Goal: Task Accomplishment & Management: Manage account settings

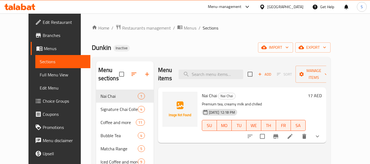
scroll to position [88, 0]
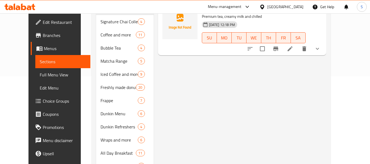
click at [284, 3] on div "United Arab Emirates" at bounding box center [281, 6] width 53 height 13
click at [268, 10] on div "United Arab Emirates" at bounding box center [285, 7] width 36 height 6
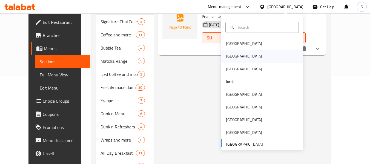
click at [241, 59] on div "[GEOGRAPHIC_DATA]" at bounding box center [262, 56] width 82 height 13
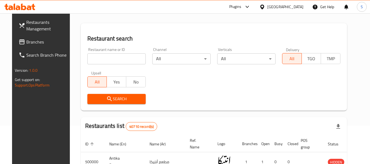
scroll to position [33, 0]
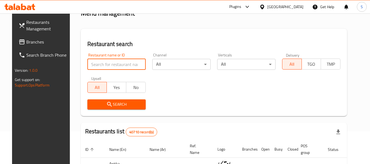
click at [114, 61] on input "search" at bounding box center [116, 64] width 58 height 11
paste input "703796"
type input "703796"
click button "Search" at bounding box center [116, 104] width 58 height 10
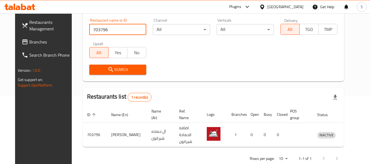
scroll to position [76, 0]
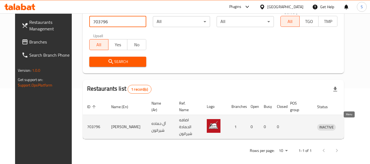
click at [347, 126] on icon "enhanced table" at bounding box center [350, 127] width 6 height 5
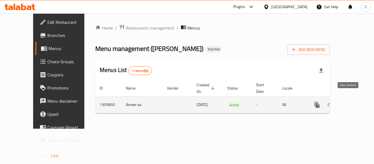
click at [355, 102] on icon "enhanced table" at bounding box center [356, 105] width 7 height 7
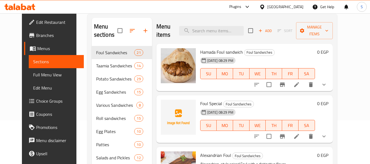
scroll to position [55, 0]
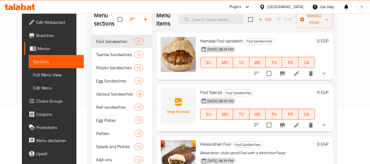
drag, startPoint x: 36, startPoint y: 76, endPoint x: 217, endPoint y: 2, distance: 195.5
click at [36, 77] on span "Full Menu View" at bounding box center [56, 74] width 46 height 7
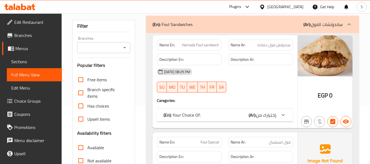
scroll to position [27, 0]
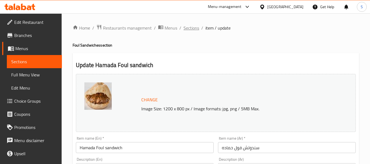
click at [193, 25] on span "Sections" at bounding box center [191, 28] width 16 height 7
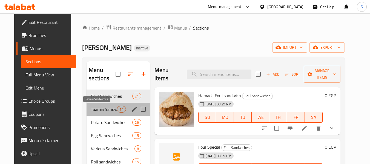
click at [103, 111] on span "Taamia Sandwiches" at bounding box center [104, 109] width 26 height 7
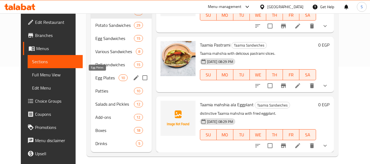
scroll to position [101, 0]
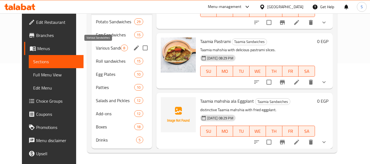
click at [104, 47] on span "Various Sandwiches" at bounding box center [108, 48] width 25 height 7
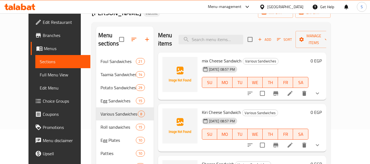
scroll to position [41, 0]
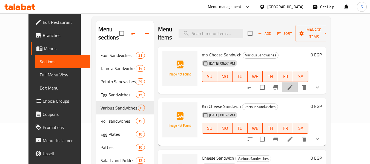
drag, startPoint x: 318, startPoint y: 87, endPoint x: 261, endPoint y: 18, distance: 89.8
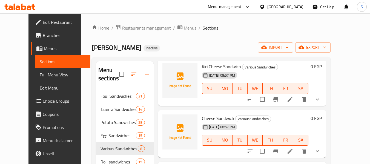
scroll to position [82, 0]
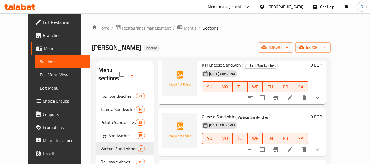
click at [278, 115] on h6 "Cheese Sandwich Various Sandwiches" at bounding box center [255, 117] width 106 height 8
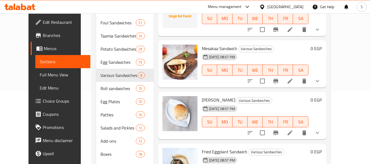
scroll to position [137, 0]
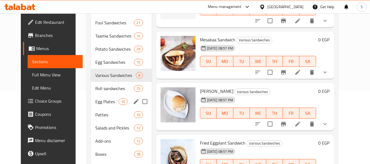
click at [106, 98] on div "Egg Plates 10" at bounding box center [121, 101] width 61 height 13
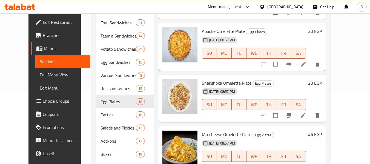
scroll to position [220, 0]
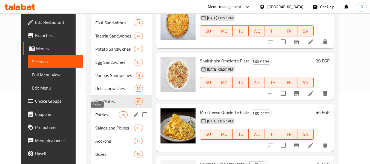
click at [102, 113] on span "Patties" at bounding box center [106, 114] width 23 height 7
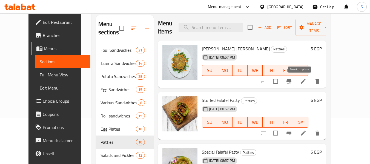
scroll to position [5, 0]
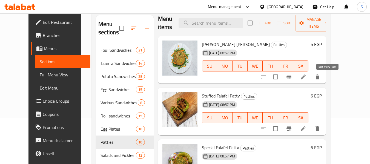
drag, startPoint x: 328, startPoint y: 77, endPoint x: 323, endPoint y: 72, distance: 6.8
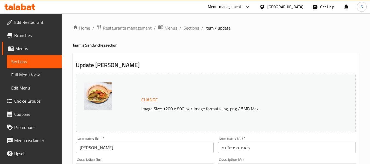
scroll to position [55, 0]
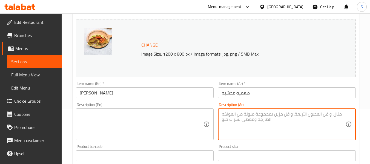
click at [269, 120] on textarea at bounding box center [283, 124] width 123 height 26
paste textarea "طعمية محشية بالبقدونس والبهارات"
type textarea "طعمية محشية بالبقدونس والبهارات"
click at [182, 126] on textarea at bounding box center [141, 124] width 123 height 26
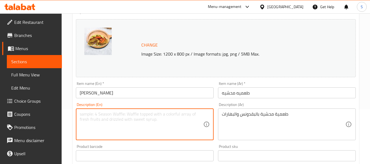
type textarea "r"
type textarea "taamia stuffed with parsley and spices"
click at [166, 94] on input "Taamia mahshia" at bounding box center [145, 92] width 138 height 11
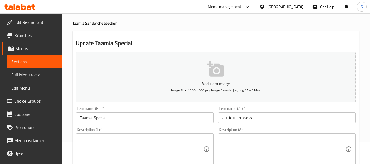
scroll to position [55, 0]
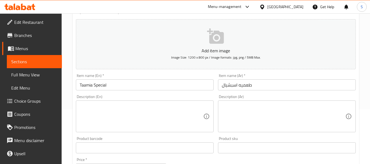
click at [258, 97] on div "Description (Ar) Description (Ar)" at bounding box center [287, 114] width 138 height 38
click at [262, 99] on div "Description (Ar) Description (Ar)" at bounding box center [287, 114] width 138 height 38
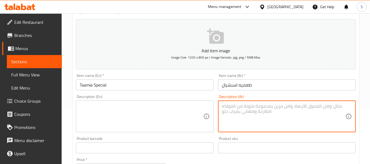
click at [269, 113] on textarea at bounding box center [283, 116] width 123 height 26
paste textarea "طعمية مميزة بخلطة سرية"
type textarea "طعمية مميزة بخلطة سرية"
click at [116, 110] on textarea at bounding box center [141, 116] width 123 height 26
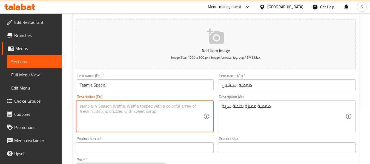
paste textarea "with a secret recipe"
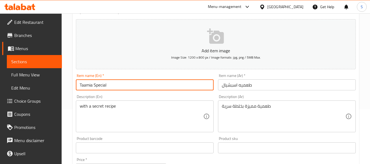
click at [117, 88] on input "Taamia Special" at bounding box center [145, 84] width 138 height 11
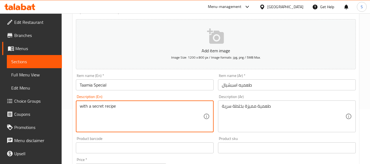
paste textarea "Taamia Special"
type textarea "Taamia Special with a secret recipe"
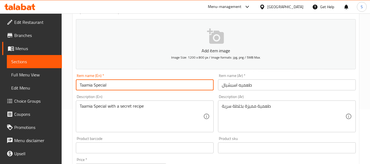
click at [119, 82] on input "Taamia Special" at bounding box center [145, 84] width 138 height 11
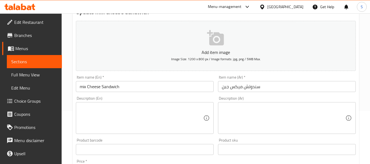
scroll to position [55, 0]
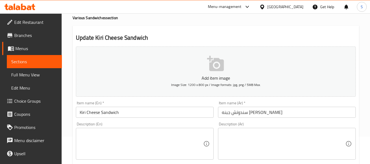
scroll to position [55, 0]
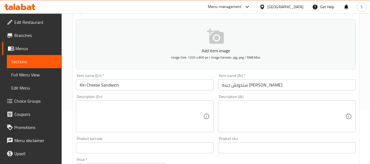
click at [247, 118] on textarea at bounding box center [283, 116] width 123 height 26
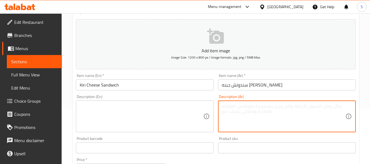
paste textarea "جبنة [PERSON_NAME]"
type textarea "جبنة [PERSON_NAME]"
click at [169, 114] on textarea at bounding box center [141, 116] width 123 height 26
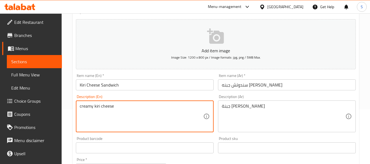
type textarea "creamy kiri cheese"
click at [151, 88] on input "Kiri Cheese Sandwich" at bounding box center [145, 84] width 138 height 11
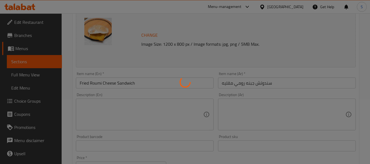
scroll to position [82, 0]
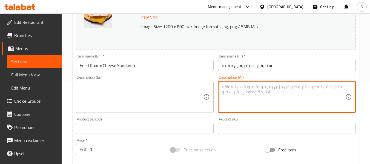
click at [241, 93] on textarea at bounding box center [283, 97] width 123 height 26
paste textarea "جبنة رومي مقلية مقرمشة"
type textarea "جبنة رومي مقلية مقرمشة"
click at [166, 102] on textarea at bounding box center [141, 97] width 123 height 26
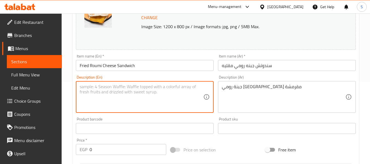
paste textarea "Crispy fried Romano cheese"
click at [98, 64] on input "Fried Roumi Cheese Sandwich" at bounding box center [145, 65] width 138 height 11
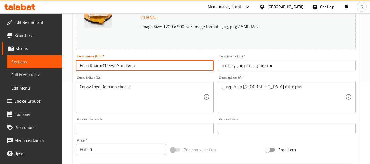
click at [98, 64] on input "Fried Roumi Cheese Sandwich" at bounding box center [145, 65] width 138 height 11
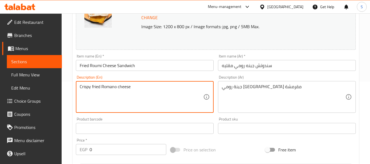
click at [107, 86] on textarea "Crispy fried Romano cheese" at bounding box center [141, 97] width 123 height 26
paste textarea "umi"
type textarea "Crispy fried Roumi cheese"
click at [152, 65] on input "Fried Roumi Cheese Sandwich" at bounding box center [145, 65] width 138 height 11
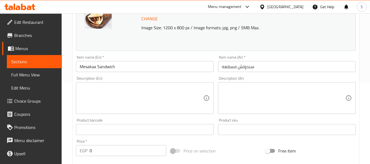
scroll to position [82, 0]
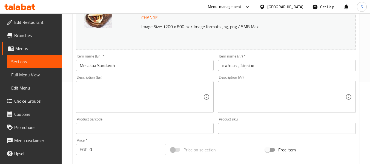
click at [237, 95] on textarea at bounding box center [283, 97] width 123 height 26
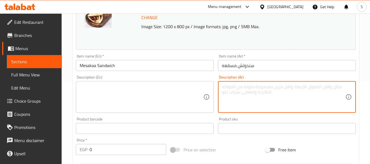
paste textarea "مسقعة الباذنجان بالصلصة"
type textarea "مسقعة الباذنجان بالصلصة"
click at [134, 99] on textarea at bounding box center [141, 97] width 123 height 26
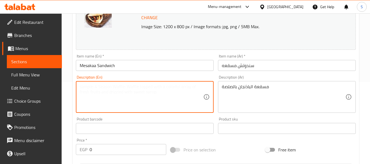
paste textarea "Eggplant with sauce"
click at [88, 67] on input "Mesakaa Sandwich" at bounding box center [145, 65] width 138 height 11
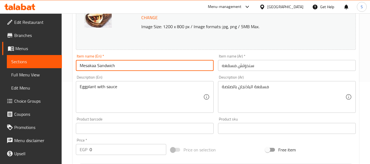
click at [88, 67] on input "Mesakaa Sandwich" at bounding box center [145, 65] width 138 height 11
click at [79, 87] on div "Eggplant with sauce Description (En)" at bounding box center [145, 97] width 138 height 32
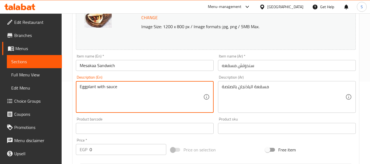
click at [97, 85] on textarea "Eggplant with sauce" at bounding box center [141, 97] width 123 height 26
paste textarea "Mesakaa"
type textarea "Eggplant Mesakaa with sauce"
click at [131, 62] on input "Mesakaa Sandwich" at bounding box center [145, 65] width 138 height 11
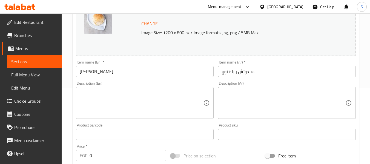
scroll to position [82, 0]
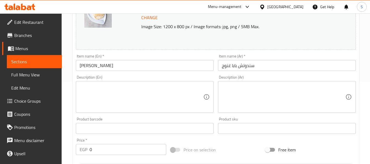
click at [252, 97] on textarea at bounding box center [283, 97] width 123 height 26
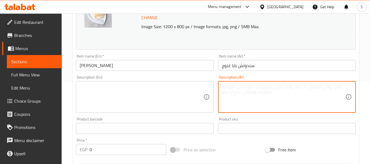
paste textarea "بابا غنوج بالطحينة"
type textarea "بابا غنوج بالطحينة"
click at [151, 99] on textarea at bounding box center [141, 97] width 123 height 26
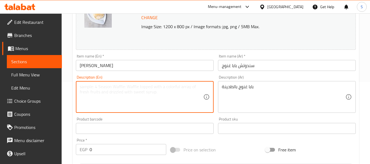
paste textarea "[PERSON_NAME] with [PERSON_NAME]"
click at [99, 65] on input "[PERSON_NAME]" at bounding box center [145, 65] width 138 height 11
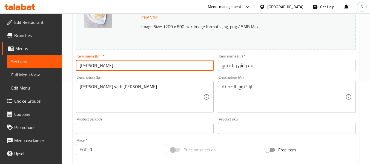
click at [99, 65] on input "[PERSON_NAME]" at bounding box center [145, 65] width 138 height 11
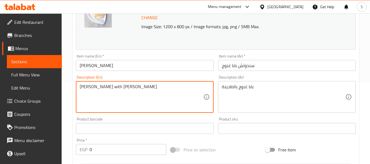
click at [97, 87] on textarea "[PERSON_NAME] with [PERSON_NAME]" at bounding box center [141, 97] width 123 height 26
paste textarea "noug"
type textarea "Baba Ghannoug with Tahini"
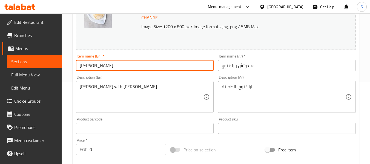
click at [145, 63] on input "Baba Ghannoug Sandwich" at bounding box center [145, 65] width 138 height 11
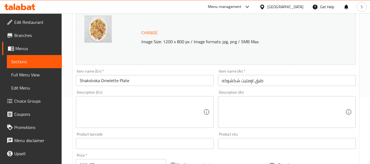
scroll to position [82, 0]
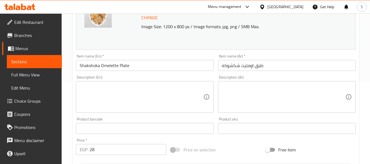
click at [254, 107] on textarea at bounding box center [283, 97] width 123 height 26
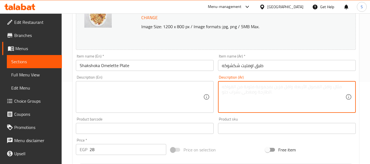
paste textarea "بيض مع صلصة الطماطم والفلفل"
type textarea "بيض مع صلصة الطماطم والفلفل"
click at [144, 87] on textarea at bounding box center [141, 97] width 123 height 26
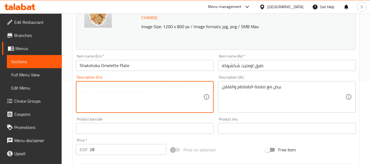
paste textarea "Eggs with tomato and pepper sauce"
click at [143, 83] on div "Eggs with tomato and pepper sauce Description (En)" at bounding box center [145, 97] width 138 height 32
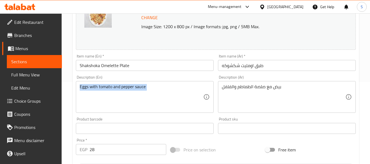
click at [143, 83] on div "Eggs with tomato and pepper sauce Description (En)" at bounding box center [145, 97] width 138 height 32
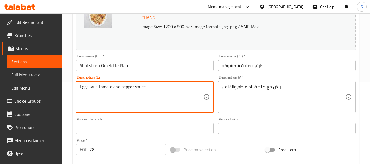
click at [143, 85] on textarea "Eggs with tomato and pepper sauce" at bounding box center [141, 97] width 123 height 26
click at [113, 87] on textarea "Eggs with tomato and pepper" at bounding box center [141, 97] width 123 height 26
click at [114, 87] on textarea "Eggs with tomato vand pepper" at bounding box center [141, 97] width 123 height 26
paste textarea "sauce"
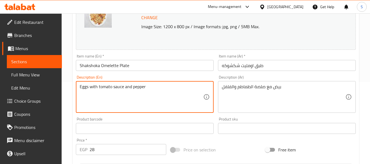
type textarea "Eggs with tomato sauce and pepper"
click at [162, 66] on input "Shakshoka Omelette Plate" at bounding box center [145, 65] width 138 height 11
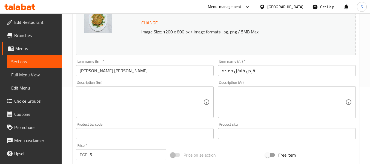
scroll to position [82, 0]
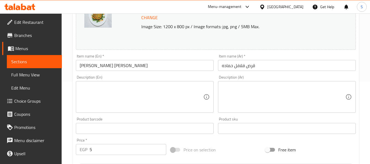
click at [259, 94] on textarea at bounding box center [283, 97] width 123 height 26
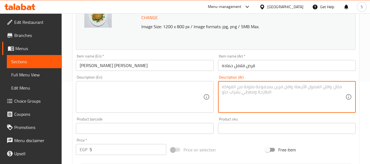
paste textarea "طعمية تقليدية"
type textarea "طعمية تقليدية"
click at [176, 97] on textarea at bounding box center [141, 97] width 123 height 26
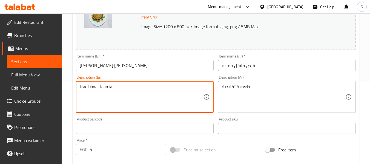
type textarea "traditional taamia"
click at [151, 67] on input "[PERSON_NAME] [PERSON_NAME]" at bounding box center [145, 65] width 138 height 11
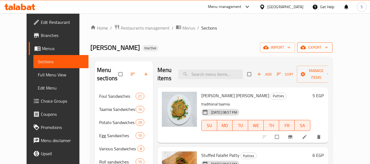
click at [328, 49] on span "export" at bounding box center [314, 47] width 27 height 7
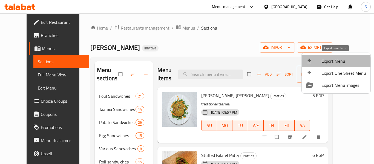
click at [327, 66] on li "Export Menu" at bounding box center [336, 61] width 69 height 12
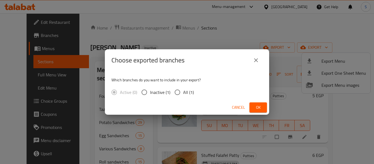
click at [180, 91] on input "All (1)" at bounding box center [177, 92] width 11 height 11
radio input "true"
click at [260, 108] on span "Ok" at bounding box center [258, 107] width 9 height 7
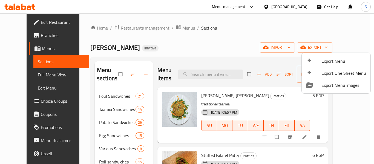
click at [65, 70] on div at bounding box center [187, 82] width 374 height 164
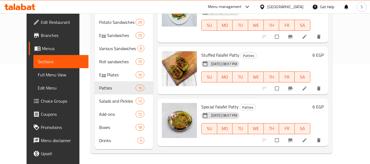
scroll to position [101, 0]
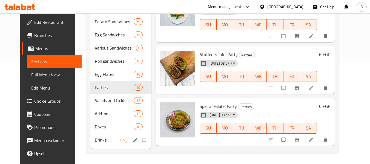
click at [100, 144] on div "Drinks 5" at bounding box center [120, 139] width 61 height 13
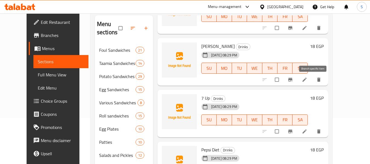
scroll to position [27, 0]
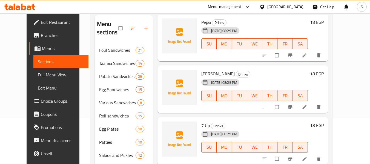
click at [266, 77] on div "14-08-2025 08:29 PM SU MO TU WE TH FR SA" at bounding box center [254, 92] width 111 height 30
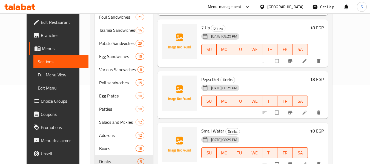
scroll to position [101, 0]
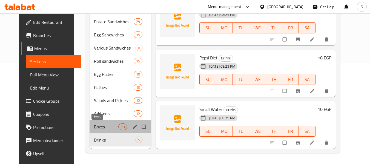
click at [109, 128] on span "Boxes" at bounding box center [106, 126] width 24 height 7
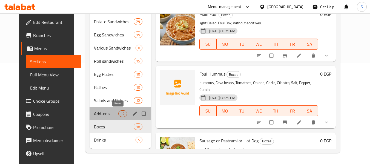
click at [119, 114] on span "12" at bounding box center [123, 113] width 8 height 5
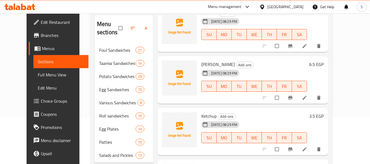
scroll to position [219, 0]
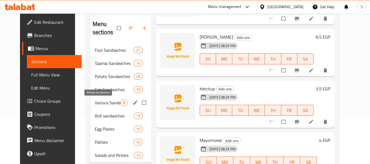
click at [95, 105] on span "Various Sandwiches" at bounding box center [108, 102] width 26 height 7
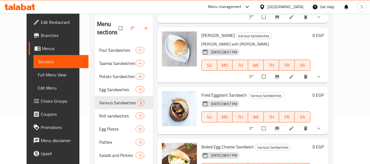
scroll to position [246, 0]
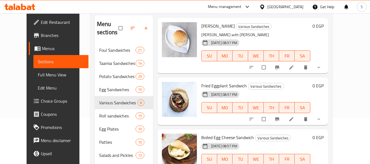
click at [215, 85] on span "Fried Eggplant Sandwich" at bounding box center [223, 86] width 45 height 8
copy h6 "Fried Eggplant Sandwich"
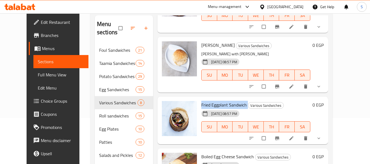
scroll to position [219, 0]
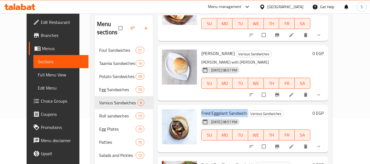
click at [312, 123] on div "15-08-2025 08:57 PM SU MO TU WE TH FR SA" at bounding box center [255, 131] width 113 height 30
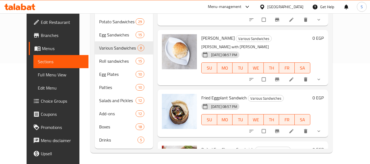
scroll to position [170, 0]
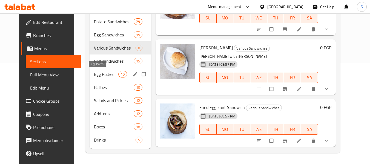
drag, startPoint x: 97, startPoint y: 74, endPoint x: 102, endPoint y: 73, distance: 4.6
click at [97, 74] on span "Egg Plates" at bounding box center [106, 74] width 24 height 7
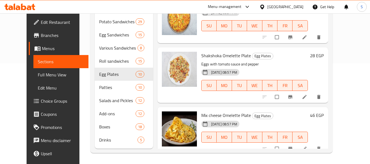
scroll to position [225, 0]
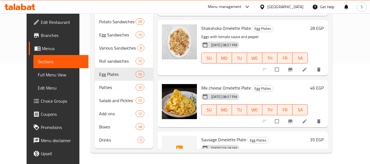
click at [222, 88] on span "Mix cheese Omelette Plate" at bounding box center [226, 88] width 50 height 8
copy h6 "Mix cheese Omelette Plate"
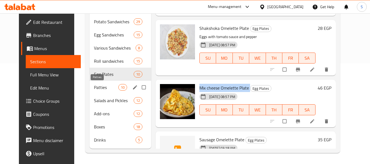
click at [100, 90] on span "Patties" at bounding box center [106, 87] width 24 height 7
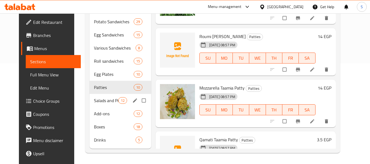
click at [99, 103] on span "Salads and Pickles" at bounding box center [106, 100] width 24 height 7
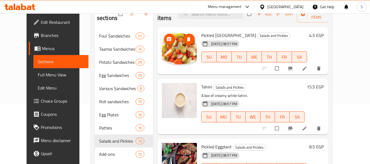
scroll to position [46, 0]
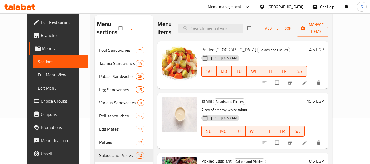
click at [204, 49] on span "Pickled Bolivia" at bounding box center [228, 49] width 55 height 8
copy h6 "Pickled Bolivia"
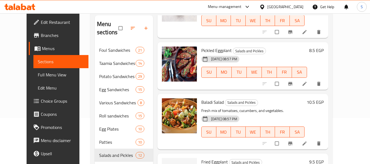
scroll to position [109, 0]
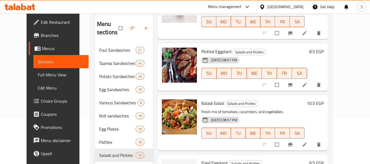
click at [209, 52] on span "Pickled Eggplant" at bounding box center [216, 51] width 30 height 8
copy h6 "Pickled Eggplant"
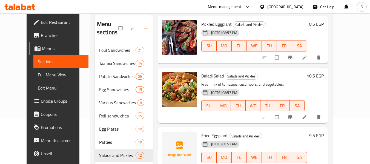
click at [209, 76] on span "Baladi Salad" at bounding box center [212, 76] width 22 height 8
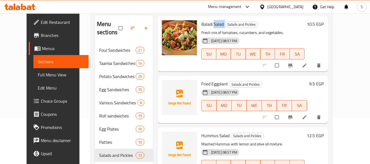
scroll to position [192, 0]
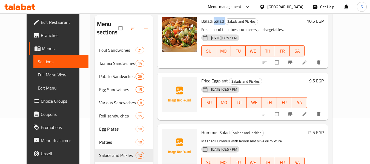
click at [212, 79] on span "Fried Eggplant" at bounding box center [214, 81] width 27 height 8
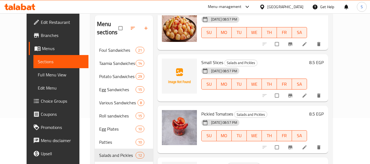
scroll to position [494, 0]
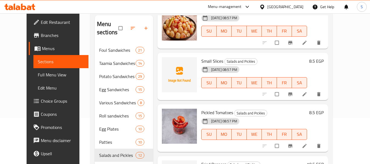
click at [215, 111] on span "Pickled Tomatoes" at bounding box center [217, 112] width 32 height 8
copy h6 "Pickled Tomatoes"
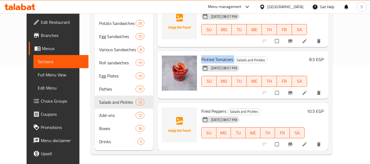
scroll to position [101, 0]
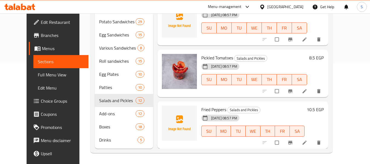
click at [216, 110] on span "Fried Peppers" at bounding box center [213, 109] width 25 height 8
copy h6 "Fried Peppers"
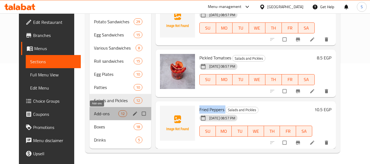
click at [94, 111] on span "Add-ons" at bounding box center [106, 113] width 24 height 7
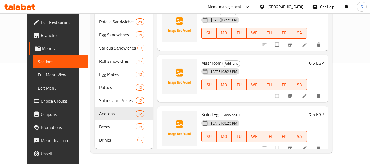
scroll to position [344, 0]
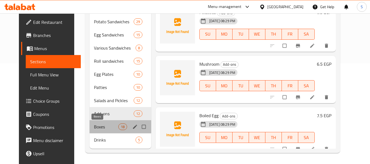
click at [108, 125] on span "Boxes" at bounding box center [106, 126] width 24 height 7
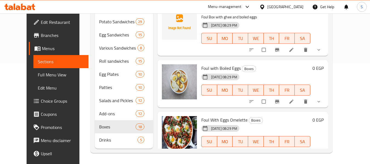
scroll to position [316, 0]
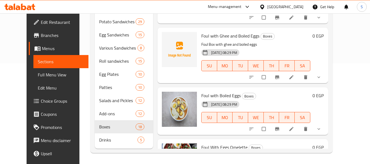
click at [216, 91] on span "Foul with Boiled Eggs" at bounding box center [220, 95] width 39 height 8
copy h6 "Foul with Boiled Eggs"
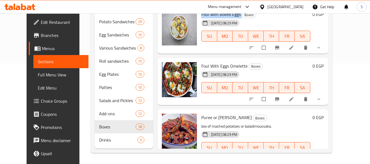
scroll to position [399, 0]
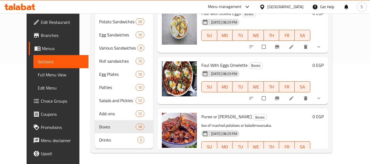
click at [222, 61] on span "Foul With Eggs Omelette" at bounding box center [224, 65] width 46 height 8
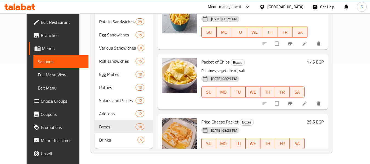
scroll to position [727, 0]
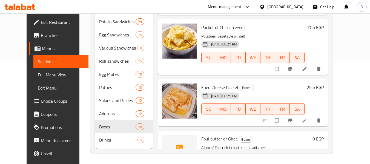
click at [201, 83] on span "Fried Cheese Packet" at bounding box center [219, 87] width 37 height 8
copy h6 "Fried Cheese Packet"
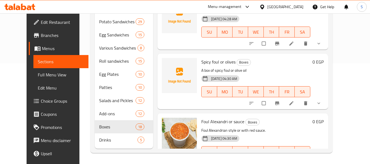
scroll to position [878, 0]
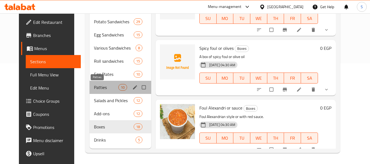
click at [98, 86] on span "Patties" at bounding box center [106, 87] width 24 height 7
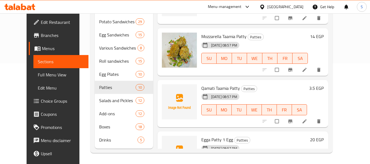
scroll to position [249, 0]
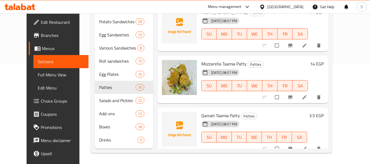
click at [201, 65] on span "Mozzarella Taamia Patty" at bounding box center [223, 64] width 45 height 8
copy h6 "Mozzarella Taamia Patty"
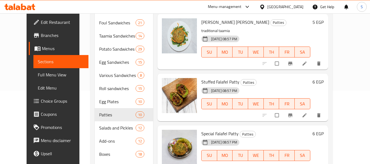
scroll to position [46, 0]
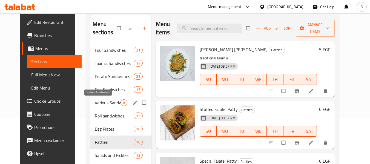
click at [99, 103] on span "Various Sandwiches" at bounding box center [108, 102] width 26 height 7
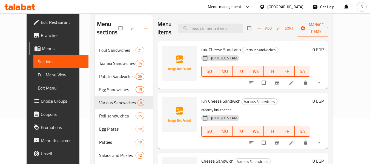
click at [207, 47] on span "mix Cheese Sandwich" at bounding box center [221, 49] width 40 height 8
copy h6 "mix Cheese Sandwich"
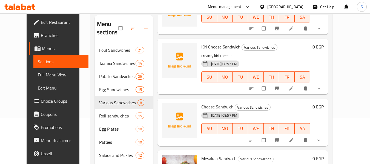
scroll to position [55, 0]
click at [210, 108] on span "Cheese Sandwich" at bounding box center [217, 106] width 32 height 8
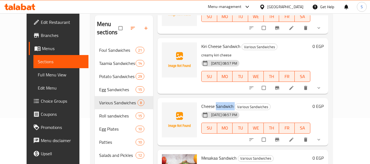
click at [210, 108] on span "Cheese Sandwich" at bounding box center [217, 106] width 32 height 8
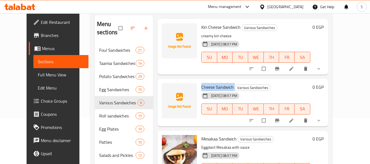
scroll to position [82, 0]
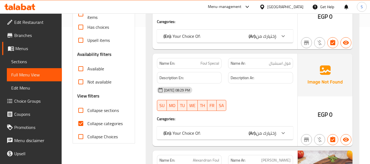
scroll to position [164, 0]
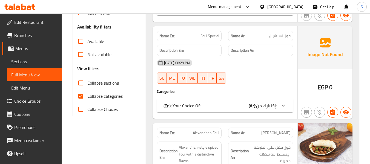
click at [210, 34] on span "Foul Special" at bounding box center [209, 36] width 19 height 6
copy span "Foul Special"
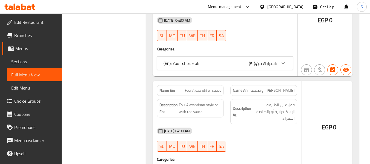
scroll to position [15777, 0]
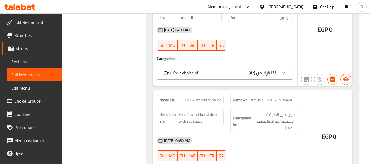
copy span "Pepsi"
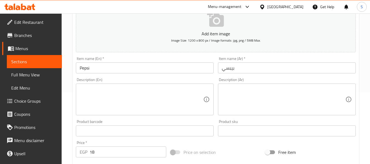
scroll to position [82, 0]
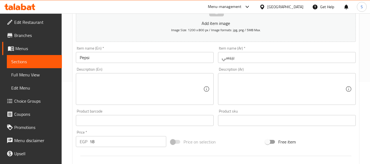
click at [150, 97] on textarea at bounding box center [141, 89] width 123 height 26
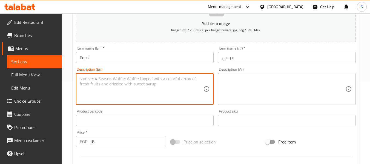
paste textarea "Carbonated soft drink"
type textarea "Carbonated soft drink"
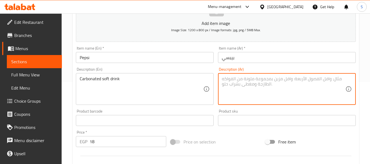
click at [240, 87] on textarea at bounding box center [283, 89] width 123 height 26
paste textarea "مشروب غازي مكربن."
type textarea "مشروب غازي مكربن."
click at [261, 54] on input "بيبسي" at bounding box center [287, 57] width 138 height 11
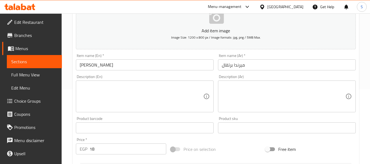
scroll to position [82, 0]
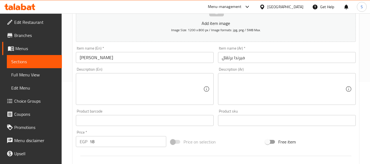
click at [138, 105] on div "Description (En)" at bounding box center [145, 89] width 138 height 32
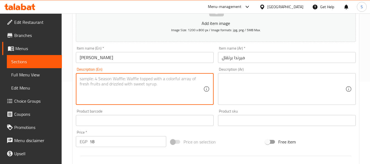
paste textarea "Carbonated soft drink"
type textarea "Carbonated soft drink"
click at [265, 73] on div "Description (Ar)" at bounding box center [287, 89] width 138 height 32
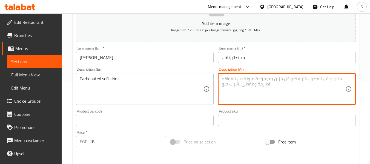
paste textarea "مشروب غازي مكربن."
type textarea "مشروب غازي مكربن."
click at [259, 56] on input "ميرندا برتقال" at bounding box center [287, 57] width 138 height 11
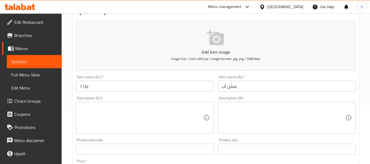
scroll to position [55, 0]
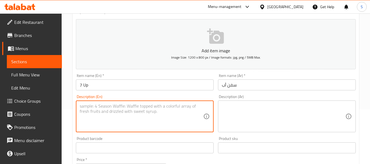
click at [164, 116] on textarea at bounding box center [141, 116] width 123 height 26
paste textarea "Carbonated soft drink"
type textarea "Carbonated soft drink"
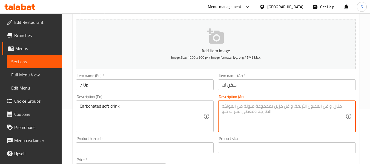
click at [283, 121] on textarea at bounding box center [283, 116] width 123 height 26
paste textarea "مشروب غازي مكربن."
type textarea "مشروب غازي مكربن."
click at [264, 83] on input "سفن أب" at bounding box center [287, 84] width 138 height 11
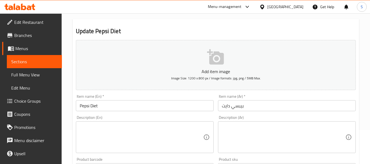
scroll to position [55, 0]
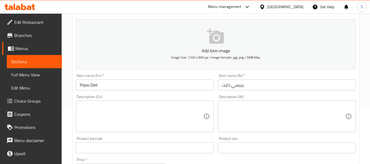
click at [148, 111] on textarea at bounding box center [141, 116] width 123 height 26
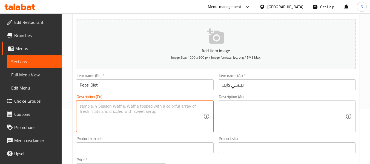
paste textarea "Carbonated soft drink"
type textarea "Carbonated soft drink"
click at [264, 119] on textarea at bounding box center [283, 116] width 123 height 26
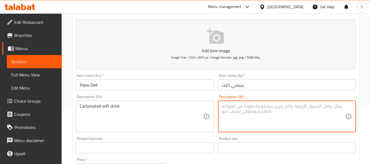
paste textarea "مشروب غازي مكربن."
type textarea "مشروب غازي مكربن."
click at [260, 83] on input "بيبسي دايت" at bounding box center [287, 84] width 138 height 11
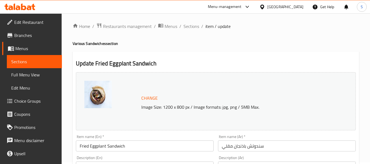
scroll to position [27, 0]
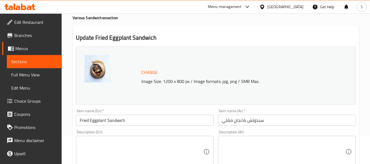
click at [137, 151] on textarea at bounding box center [141, 152] width 123 height 26
paste textarea "Golden-fried eggplant, tomato sauce, melted cheese, between two slices of perfe…"
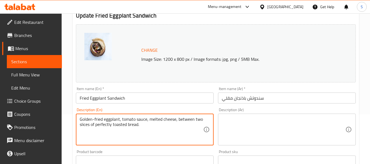
scroll to position [55, 0]
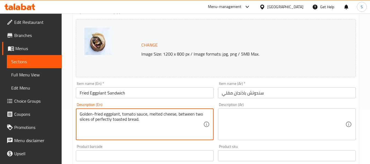
type textarea "Golden-fried eggplant, tomato sauce, melted cheese, between two slices of perfe…"
click at [259, 123] on textarea at bounding box center [283, 124] width 123 height 26
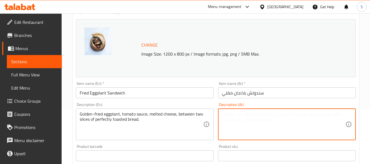
paste textarea "باذنجان مقلي ، صلصة طماطم ، جبنة ذائبة ، بين شريحتين من الخبز المحمص."
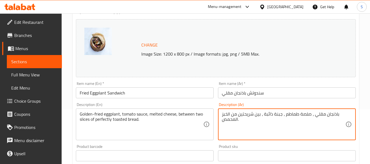
type textarea "باذنجان مقلي ، صلصة طماطم ، جبنة ذائبة ، بين شريحتين من الخبز المحمص."
click at [191, 97] on input "Fried Eggplant Sandwich" at bounding box center [145, 92] width 138 height 11
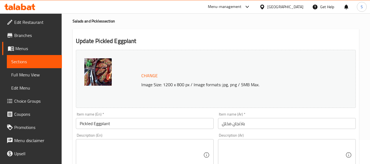
scroll to position [27, 0]
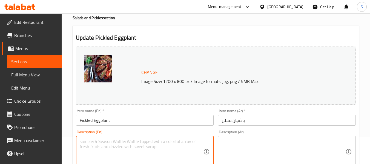
paste textarea "Pickled in a solution of vinegar, water, salt, and spices"
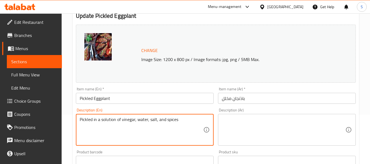
scroll to position [55, 0]
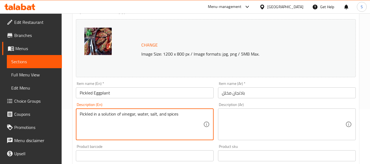
type textarea "Pickled in a solution of vinegar, water, salt, and spices"
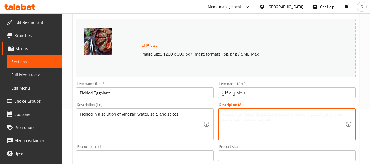
paste textarea "مخلل في محلول الخل والماء والملح والتوابل"
type textarea "مخلل في محلول الخل والماء والملح والتوابل"
click at [250, 96] on input "باذنجان مخلل" at bounding box center [287, 92] width 138 height 11
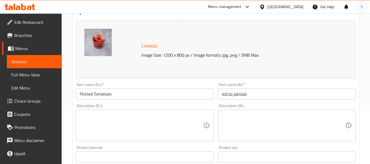
scroll to position [55, 0]
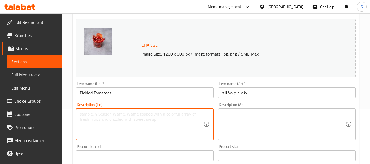
paste textarea "Plump, vine-ripened tomatoes preserved in a brine of aromatic herbs and spices."
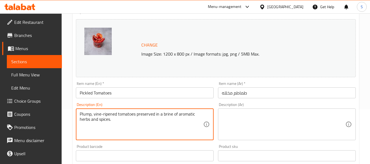
type textarea "Plump, vine-ripened tomatoes preserved in a brine of aromatic herbs and spices."
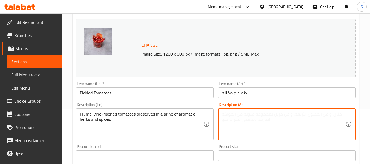
paste textarea "طماطم ناضجة محفوظة في محلول ملحي معطر بالأعشاب العطرية والتوابل."
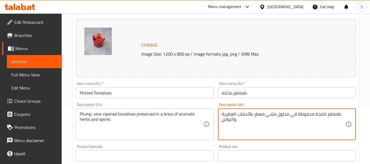
type textarea "طماطم ناضجة محفوظة في محلول ملحي معطر بالأعشاب العطرية والتوابل."
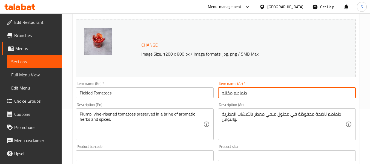
click at [252, 94] on input "طماطم مخلله" at bounding box center [287, 92] width 138 height 11
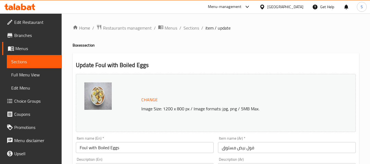
scroll to position [55, 0]
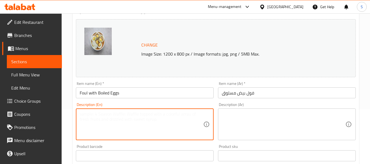
paste textarea "Fava beans, boiled egg, and spices"
type textarea "Fava beans, boiled egg, and spices"
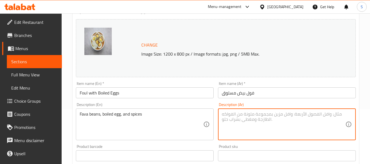
paste textarea "فول مدمس، بيض مسلوق و بهارات"
type textarea "فول مدمس، بيض مسلوق و بهارات"
click at [261, 91] on input "فول بيض مسلوق" at bounding box center [287, 92] width 138 height 11
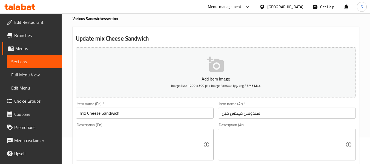
scroll to position [27, 0]
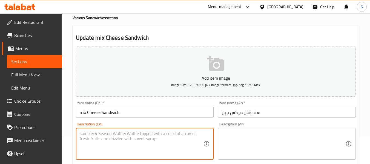
paste textarea "bread, butter, cheddar cheese, mozzarella cheese and mayonnaise"
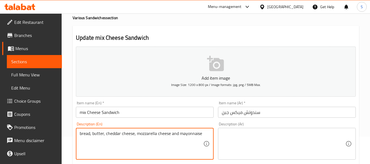
type textarea "bread, butter, cheddar cheese, mozzarella cheese and mayonnaise"
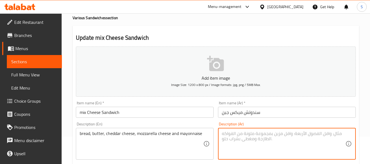
paste textarea "خبز، زبدة، جبنة شيدر، جبنة موزاريلا و [GEOGRAPHIC_DATA]"
type textarea "خبز، زبدة، جبنة شيدر، جبنة موزاريلا و [GEOGRAPHIC_DATA]"
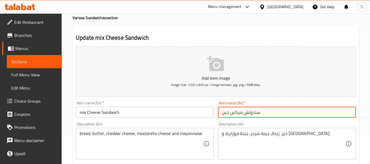
click at [271, 111] on input "سندوتش ميكس جبن" at bounding box center [287, 112] width 138 height 11
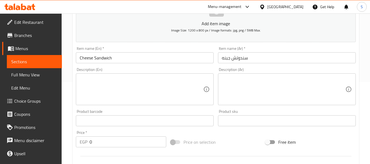
scroll to position [82, 0]
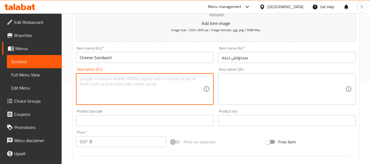
paste textarea "Made with high quality cheese and served on freshly baked bread"
type textarea "Made with high quality cheese and served on freshly baked bread"
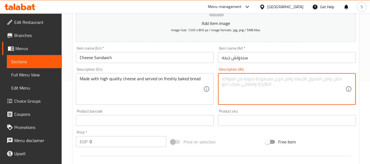
paste textarea "مصنوعة من الجبن الراقي وتقدم على خبز طازج"
type textarea "مصنوعة من الجبن الراقي وتقدم على خبز طازج"
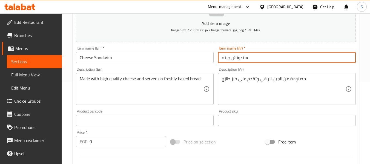
click at [257, 61] on input "سندوتش جبنه" at bounding box center [287, 57] width 138 height 11
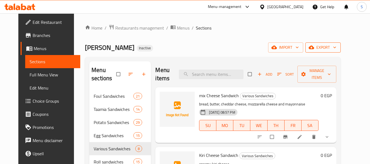
click at [334, 45] on span "export" at bounding box center [323, 47] width 27 height 7
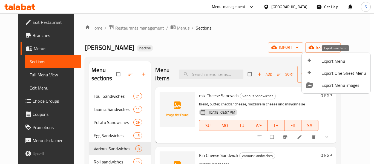
click at [335, 59] on span "Export Menu" at bounding box center [343, 61] width 45 height 7
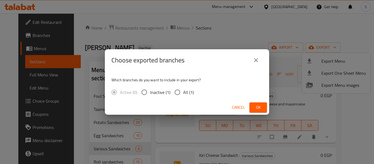
click at [188, 91] on span "All (1)" at bounding box center [188, 92] width 11 height 7
click at [183, 91] on input "All (1)" at bounding box center [177, 92] width 11 height 11
radio input "true"
click at [255, 107] on span "Ok" at bounding box center [258, 107] width 9 height 7
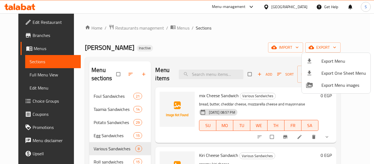
click at [284, 33] on div at bounding box center [187, 82] width 374 height 164
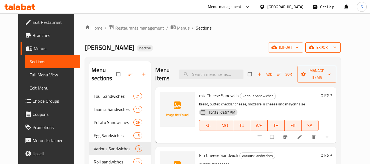
click at [337, 46] on icon "button" at bounding box center [334, 47] width 5 height 5
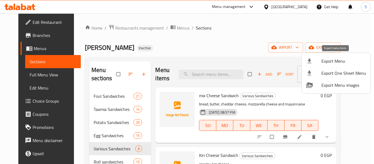
click at [341, 58] on span "Export Menu" at bounding box center [343, 61] width 45 height 7
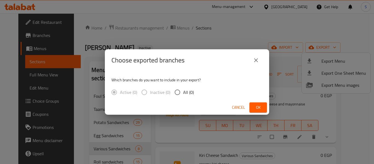
click at [178, 94] on input "All (0)" at bounding box center [177, 92] width 11 height 11
radio input "true"
click at [256, 107] on span "Ok" at bounding box center [258, 107] width 9 height 7
